Goal: Book appointment/travel/reservation

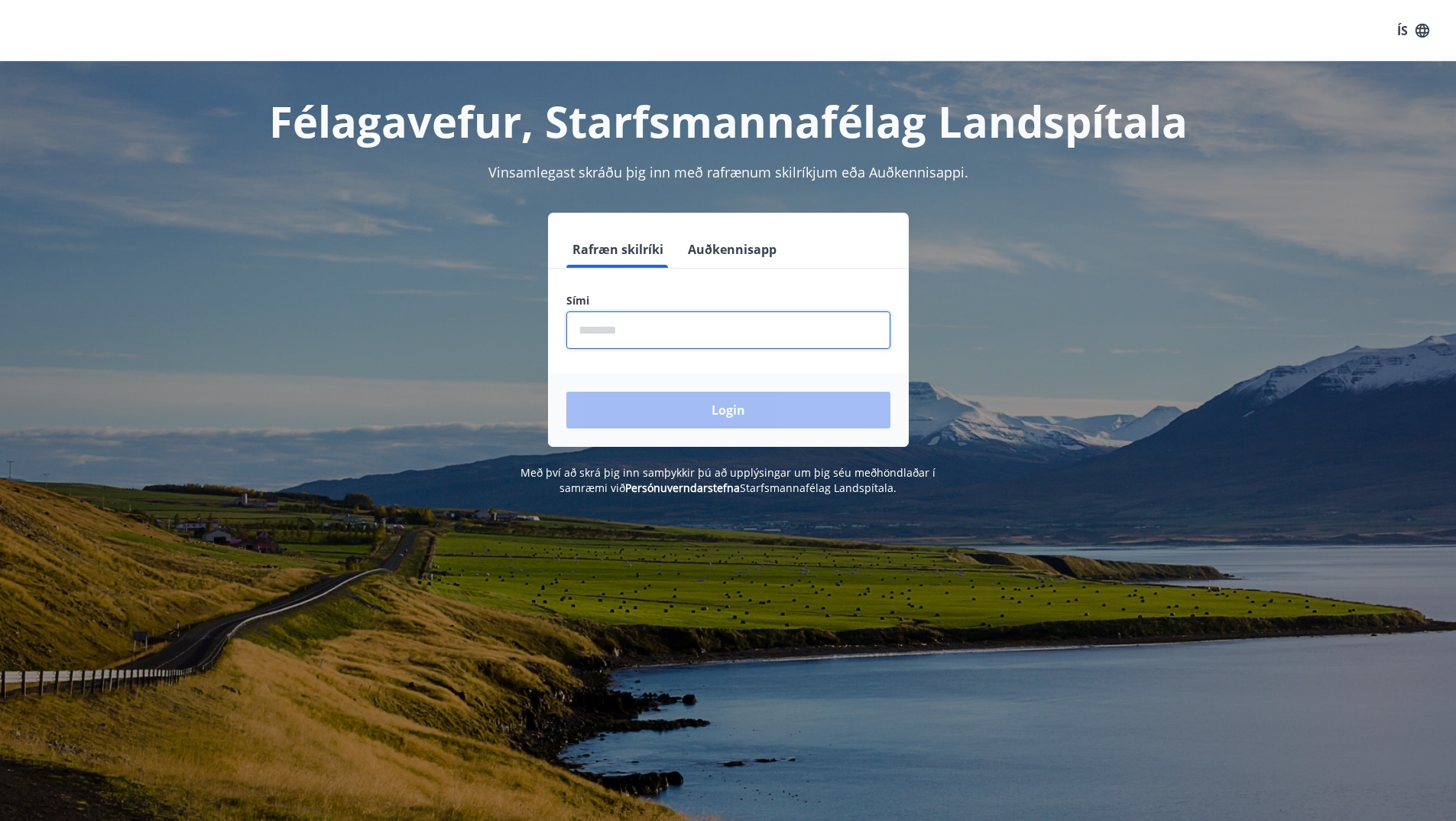
click at [603, 344] on input "phone" at bounding box center [728, 330] width 324 height 37
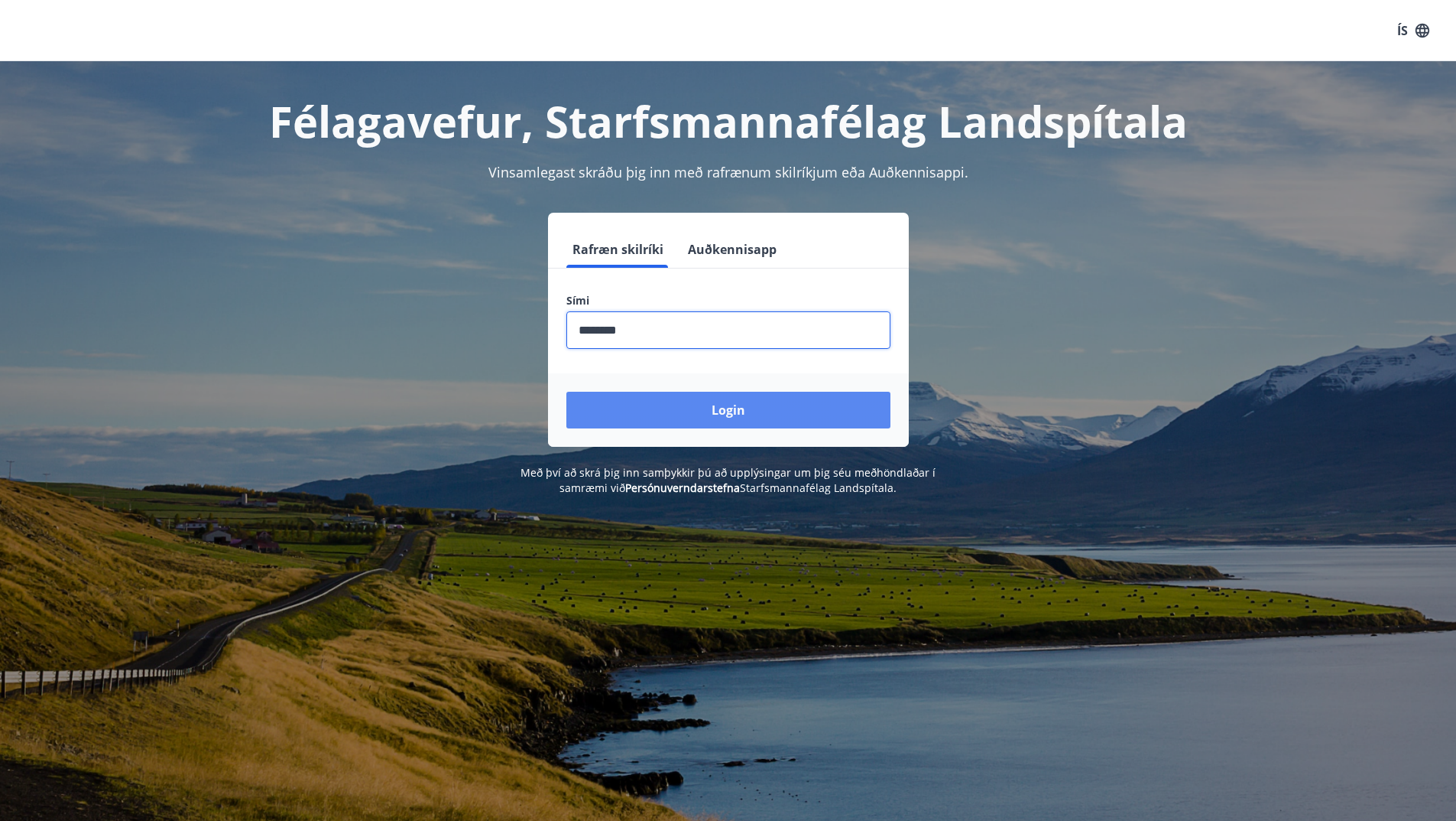
type input "********"
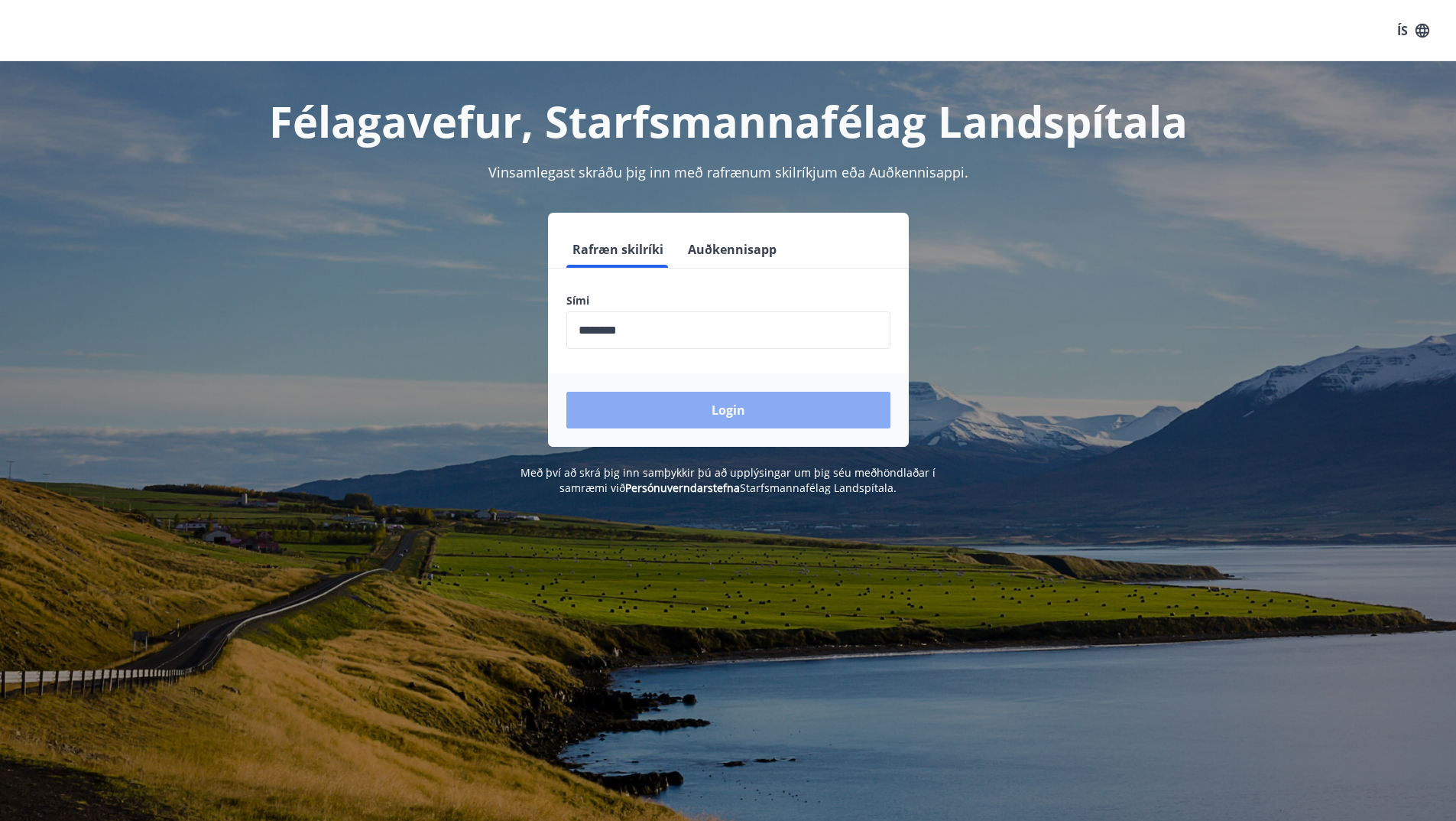
click at [736, 415] on button "Login" at bounding box center [728, 410] width 324 height 37
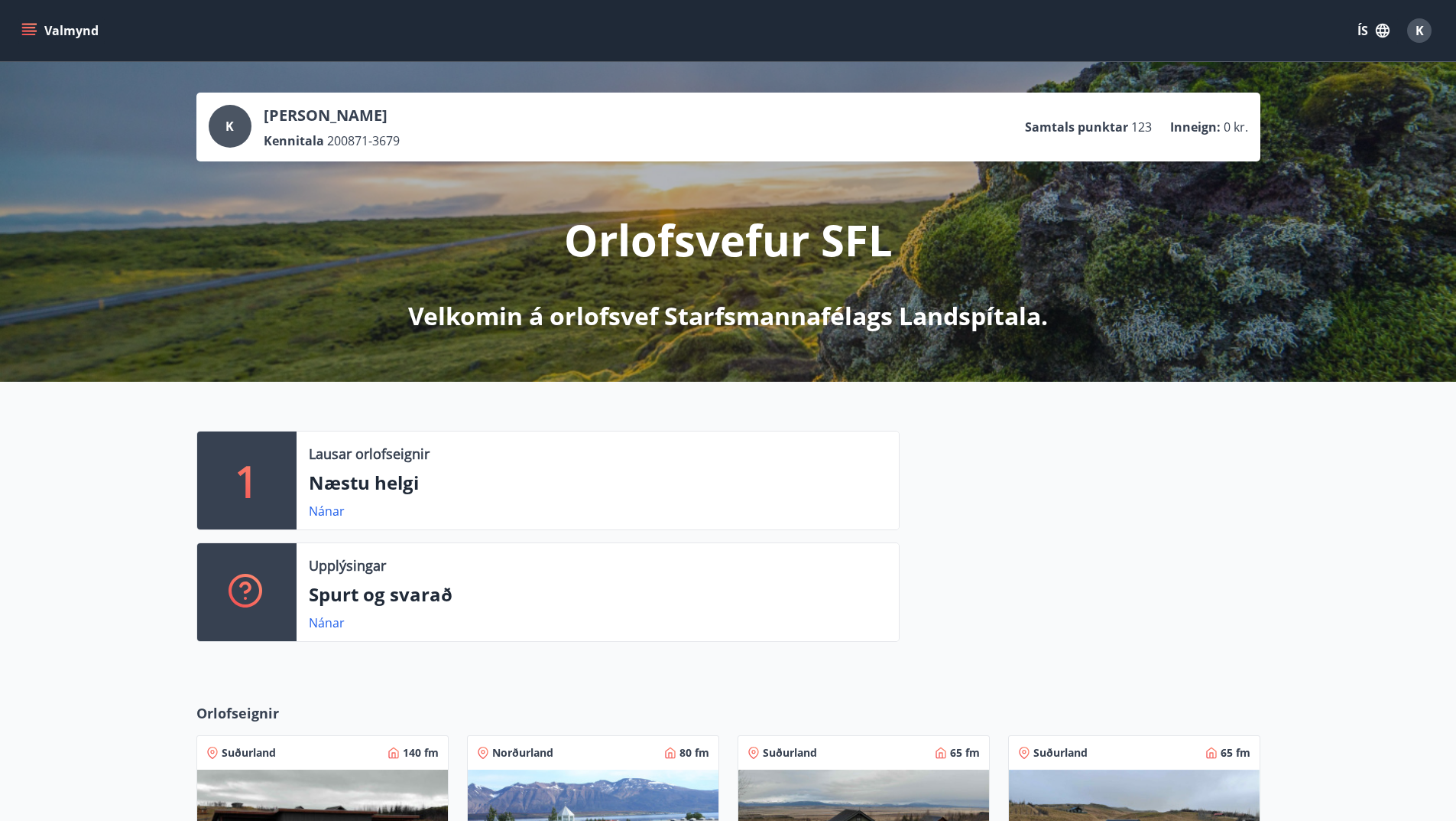
click at [27, 31] on icon "menu" at bounding box center [30, 31] width 17 height 2
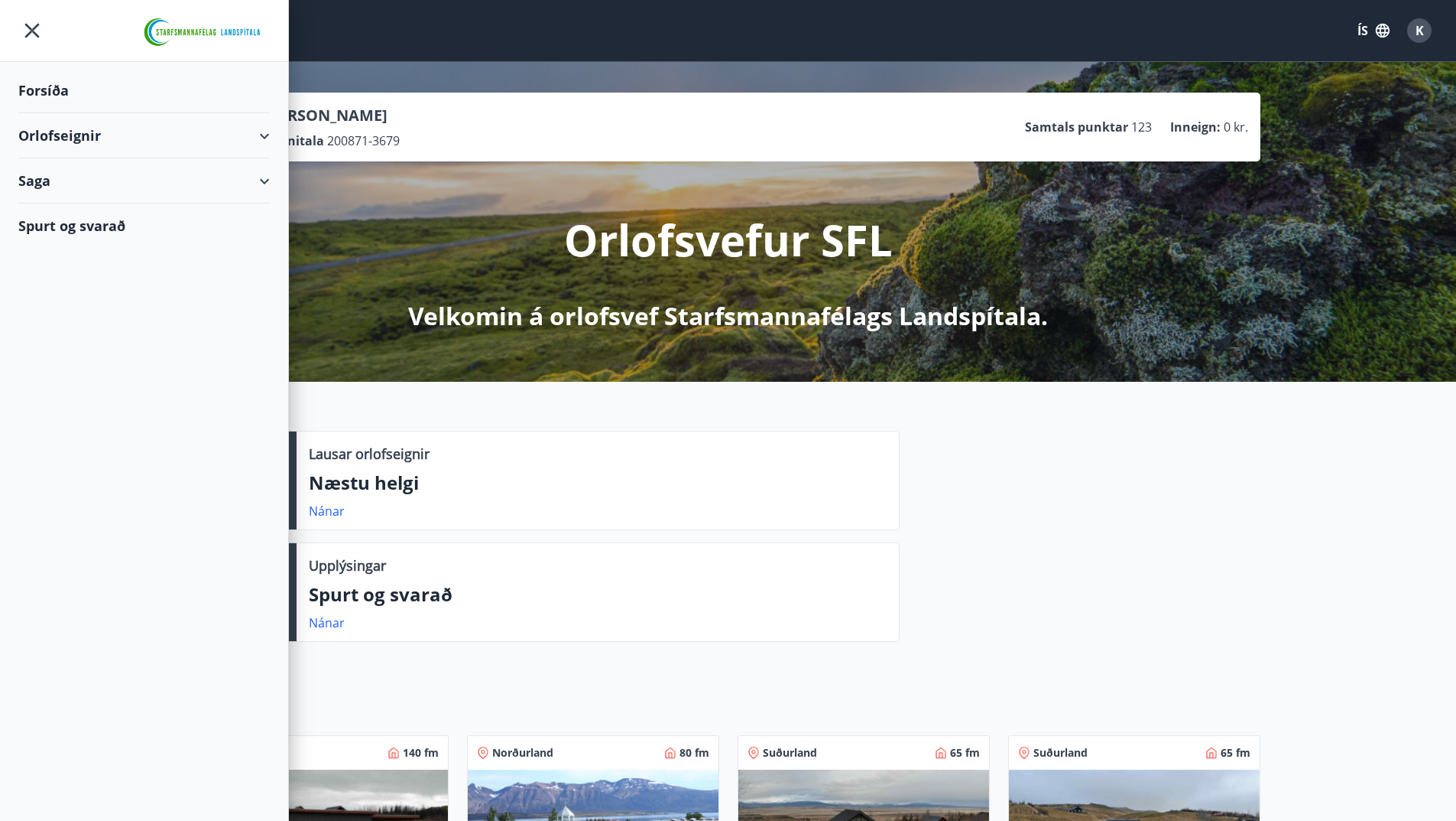
click at [265, 135] on div "Orlofseignir" at bounding box center [145, 136] width 252 height 46
click at [93, 213] on div "Bókunardagatal" at bounding box center [144, 206] width 227 height 33
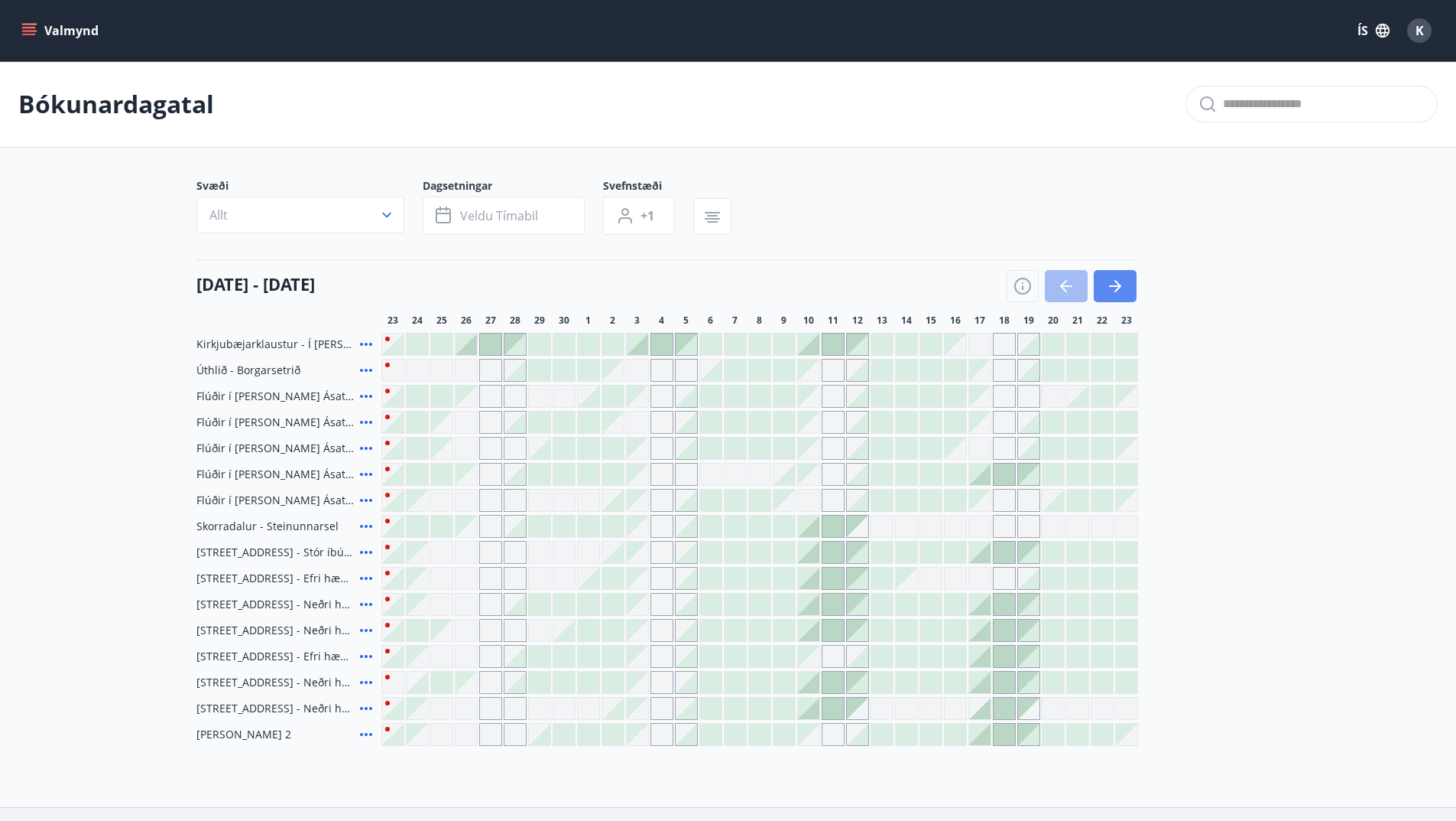
click at [1114, 291] on icon "button" at bounding box center [1115, 286] width 19 height 19
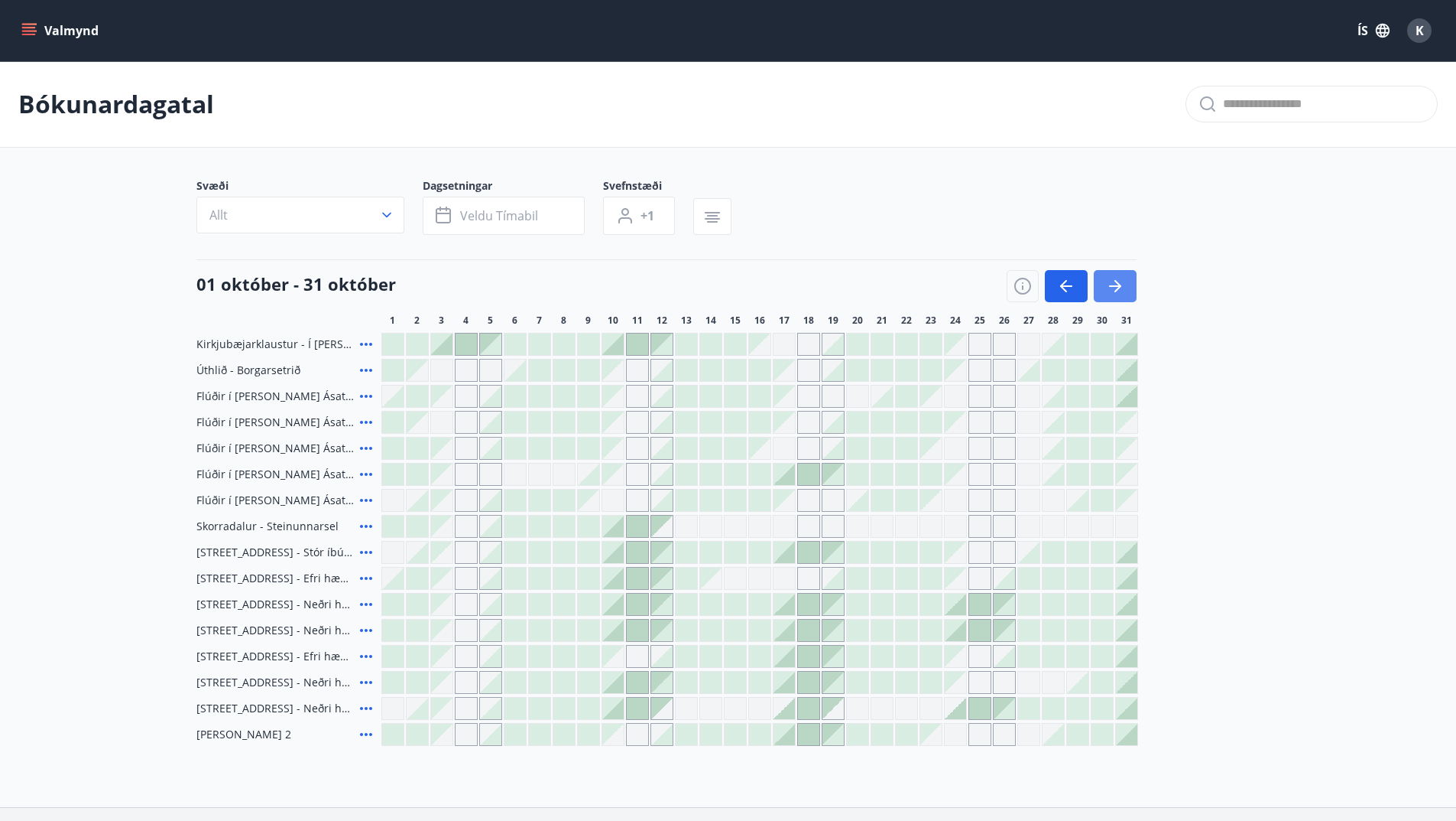
click at [1114, 291] on icon "button" at bounding box center [1115, 286] width 19 height 19
